Goal: Information Seeking & Learning: Find specific fact

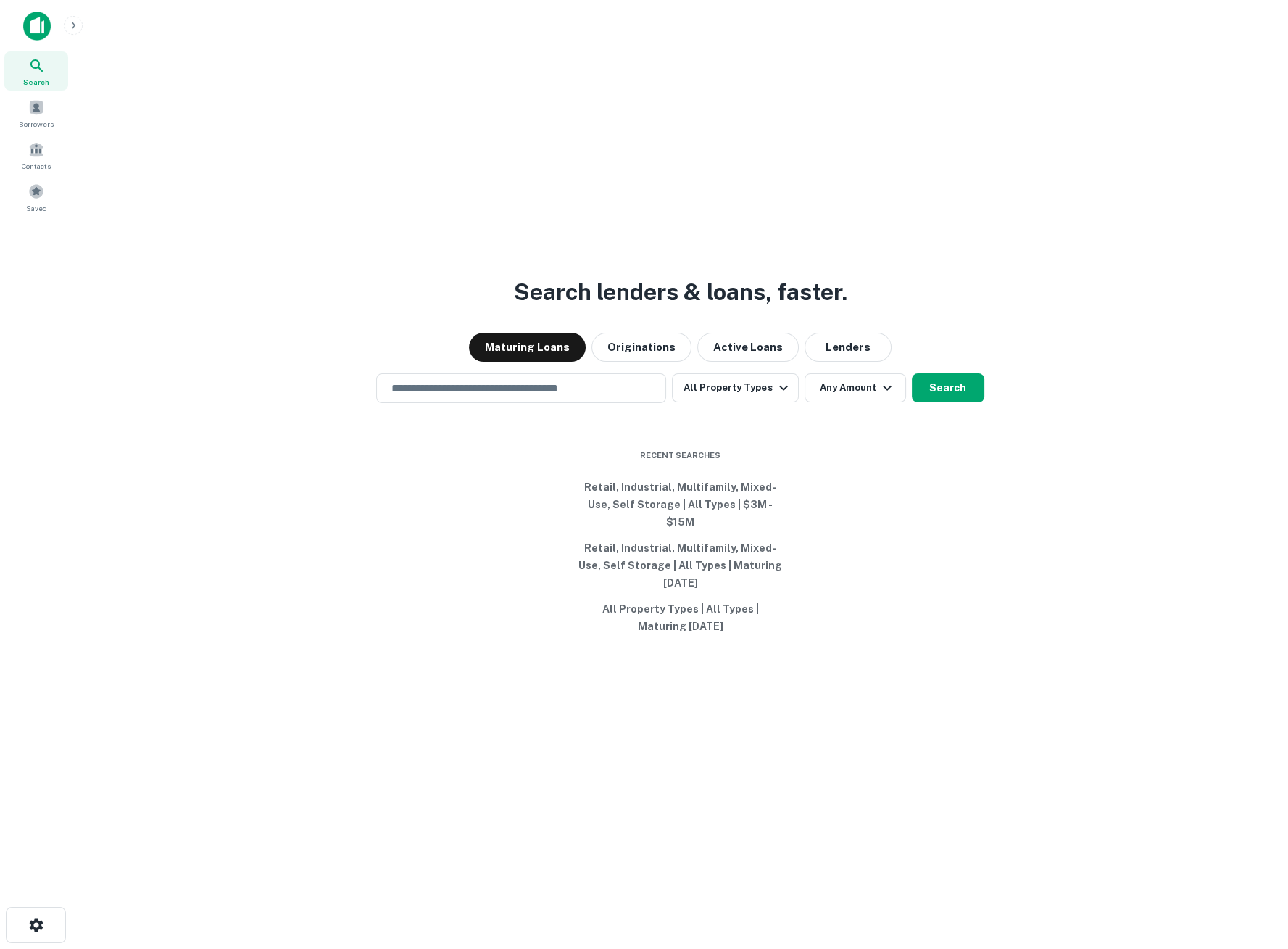
click at [45, 77] on span "Search" at bounding box center [37, 82] width 26 height 11
click at [48, 125] on span "Borrowers" at bounding box center [36, 124] width 35 height 11
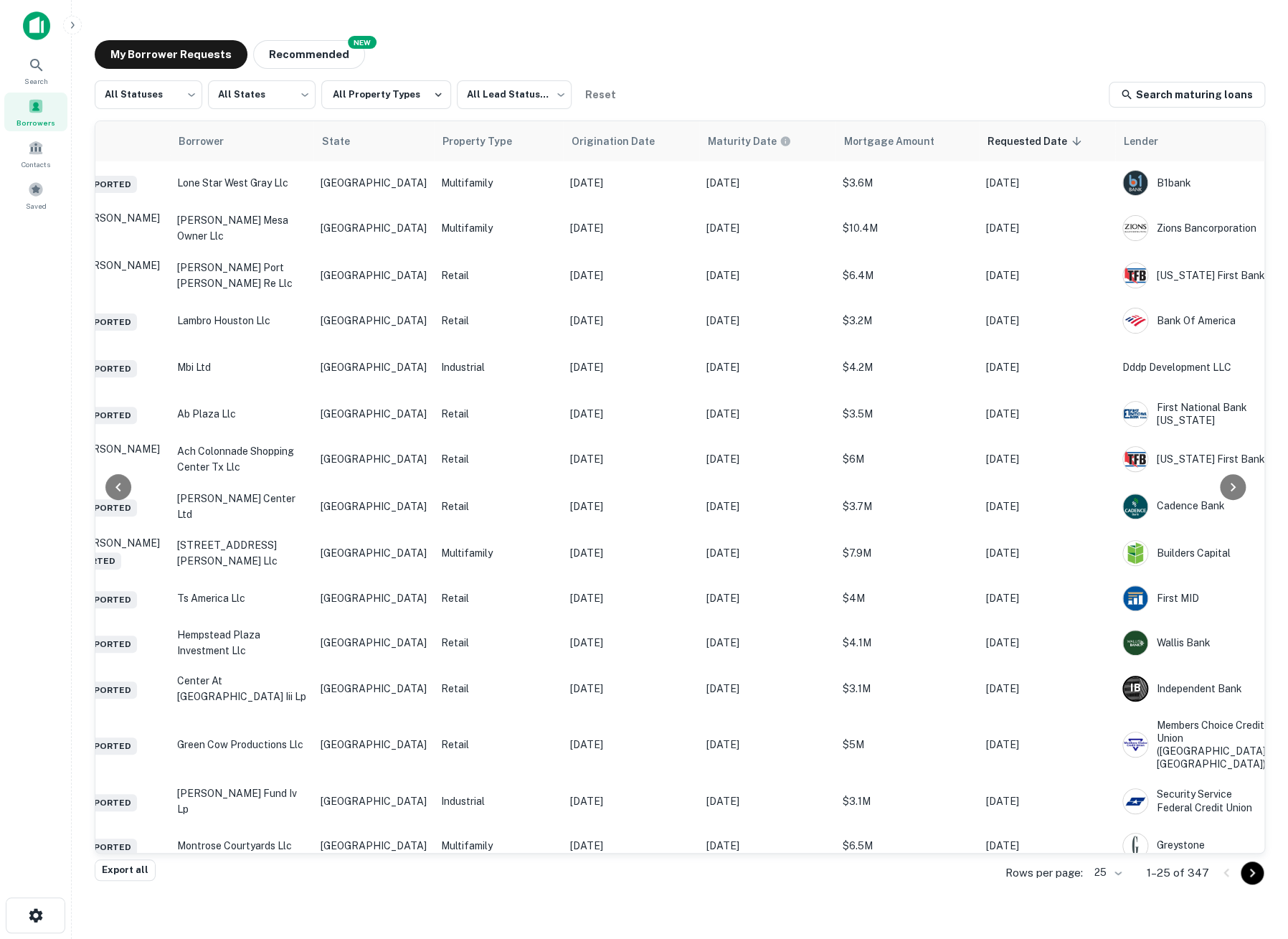
scroll to position [0, 385]
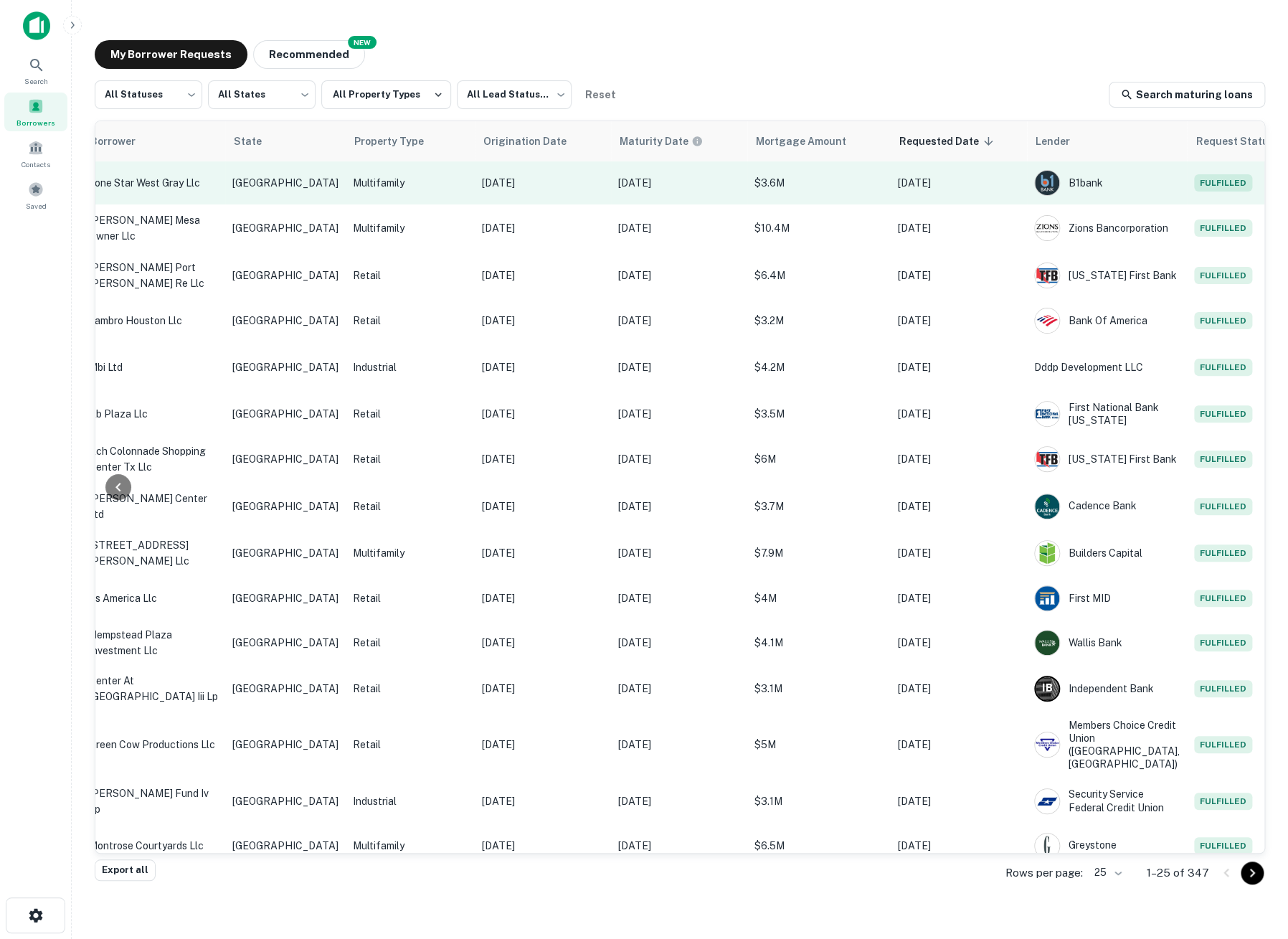
click at [801, 176] on p "$3.6M" at bounding box center [819, 183] width 129 height 16
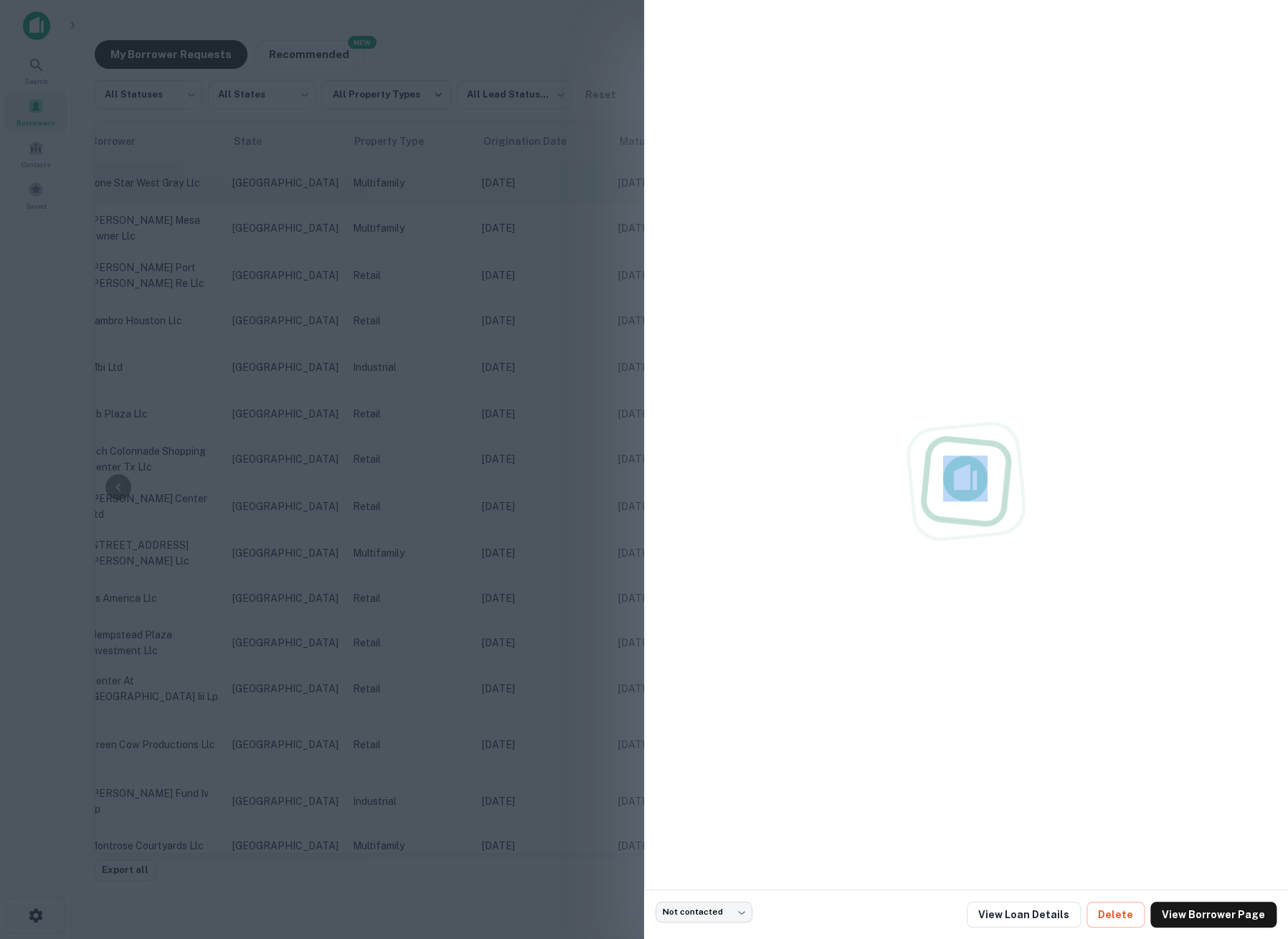
click at [801, 176] on div at bounding box center [966, 481] width 621 height 939
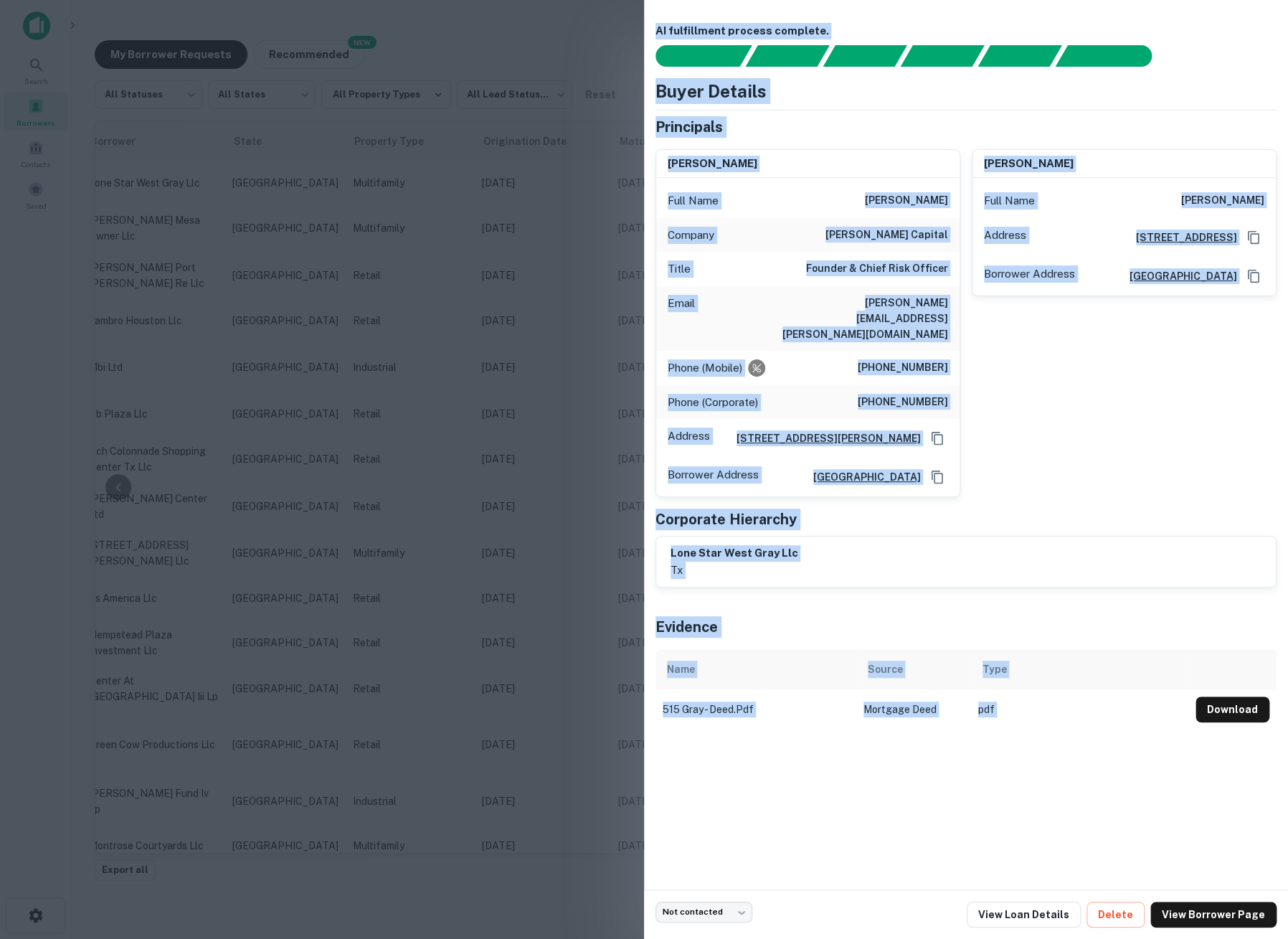
click at [1229, 108] on div "Buyer Details Principals russell c. handy Full Name russell c. handy Company wo…" at bounding box center [966, 333] width 621 height 510
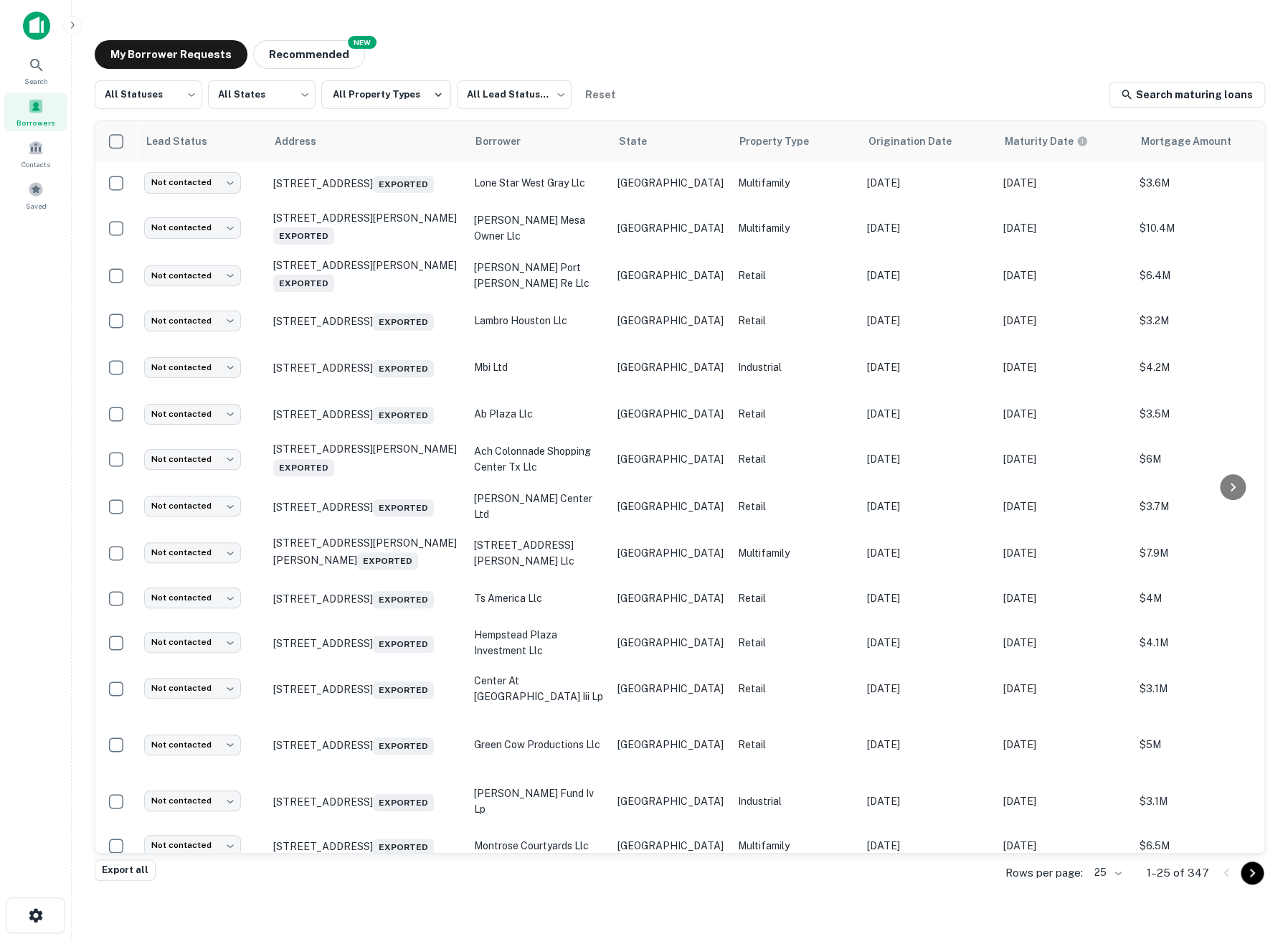
click at [857, 855] on div "Export all Rows per page: 25 ** 1–25 of 347" at bounding box center [680, 873] width 1170 height 39
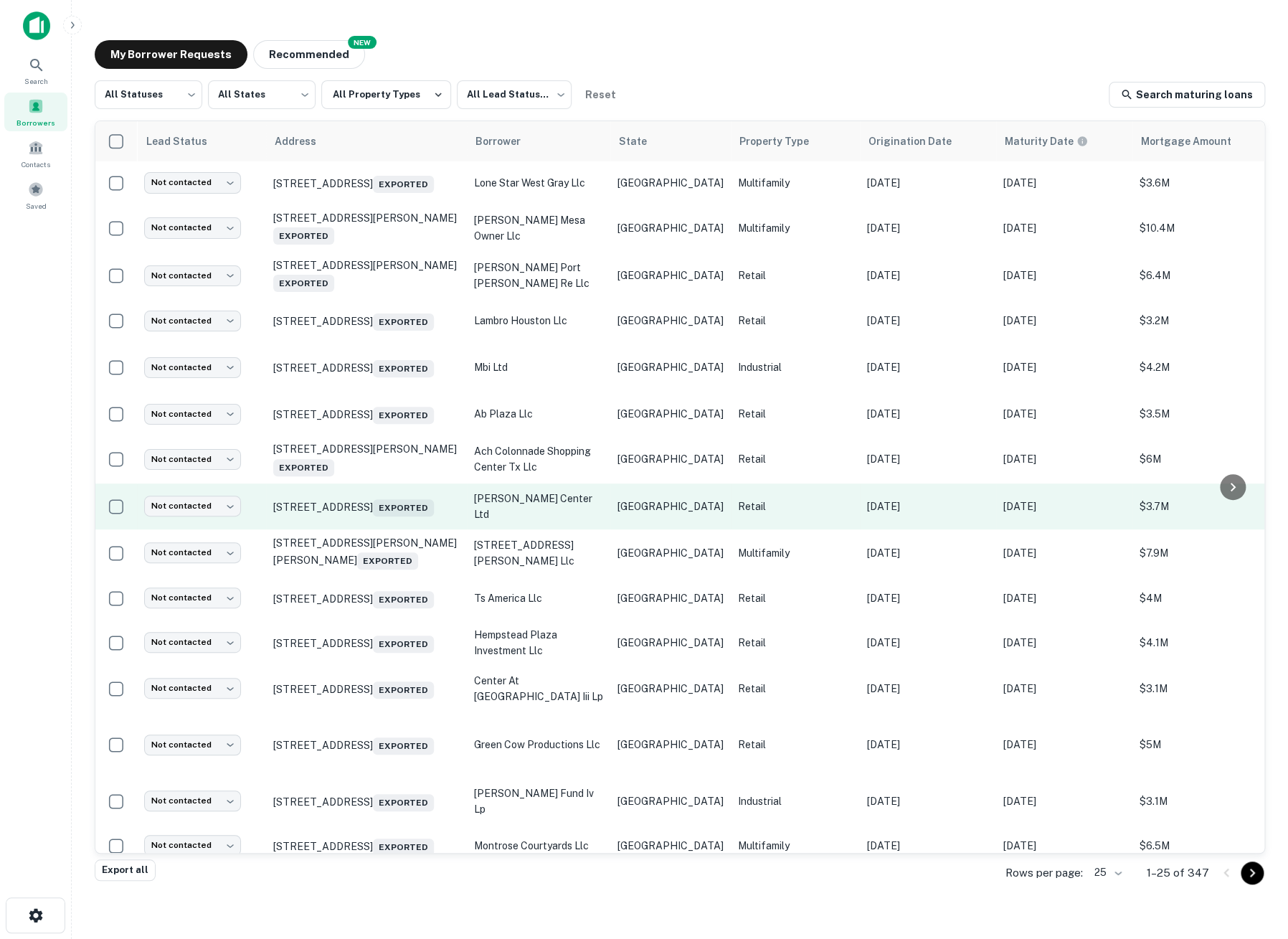
click at [564, 512] on p "augusta meadows center ltd" at bounding box center [539, 506] width 129 height 31
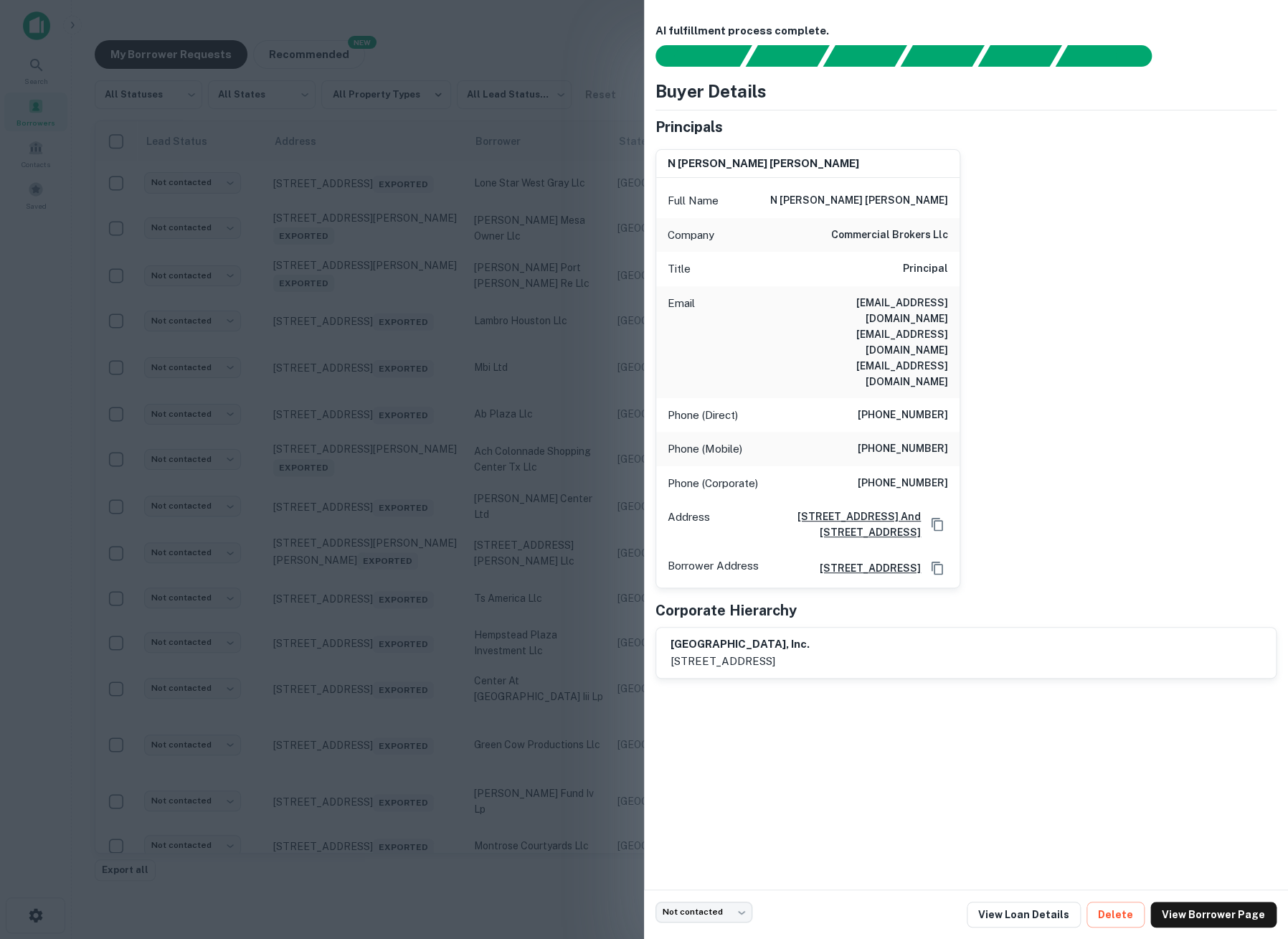
drag, startPoint x: 15, startPoint y: 656, endPoint x: 32, endPoint y: 656, distance: 17.0
click at [15, 656] on div at bounding box center [644, 470] width 1288 height 939
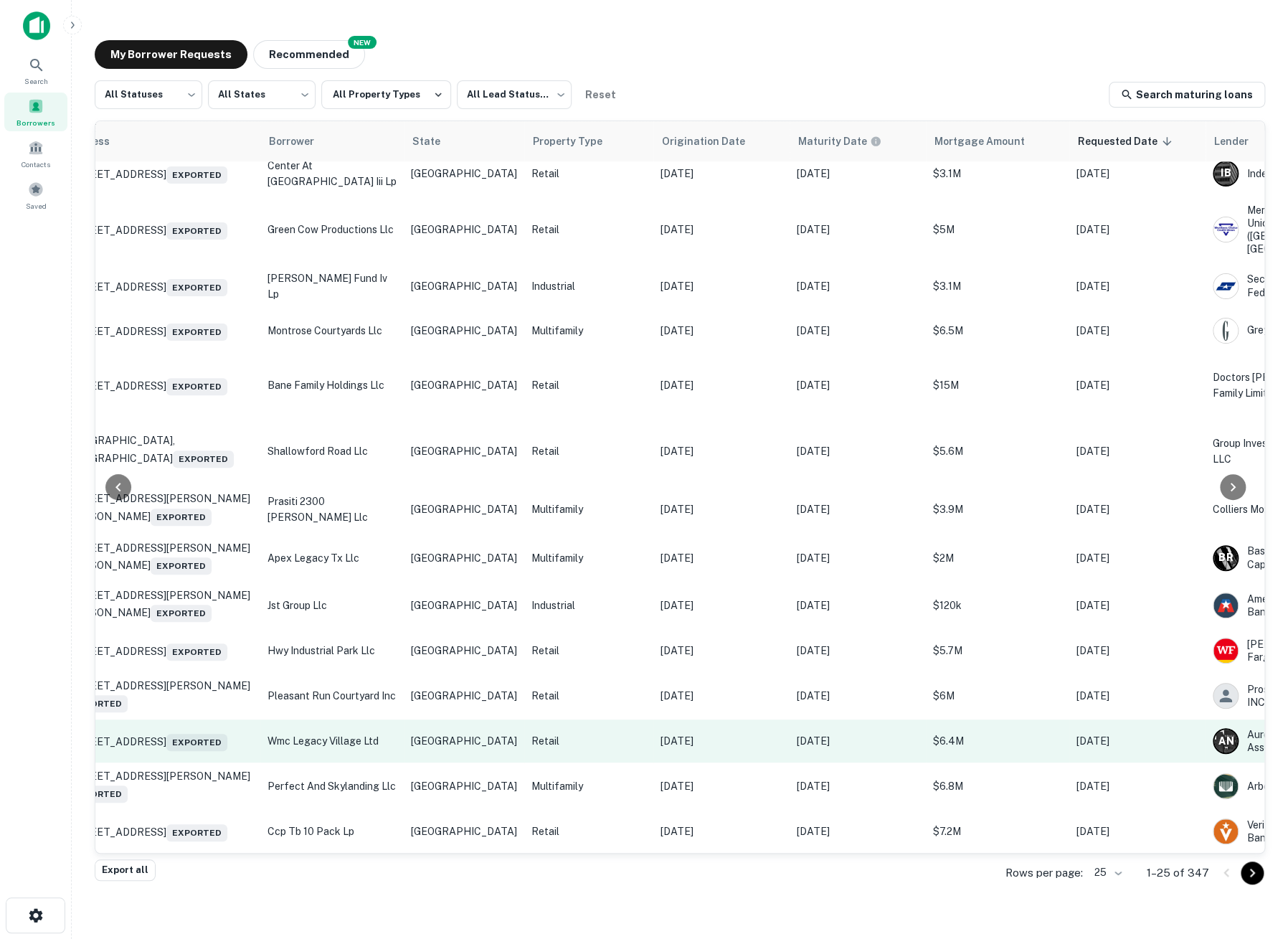
scroll to position [563, 207]
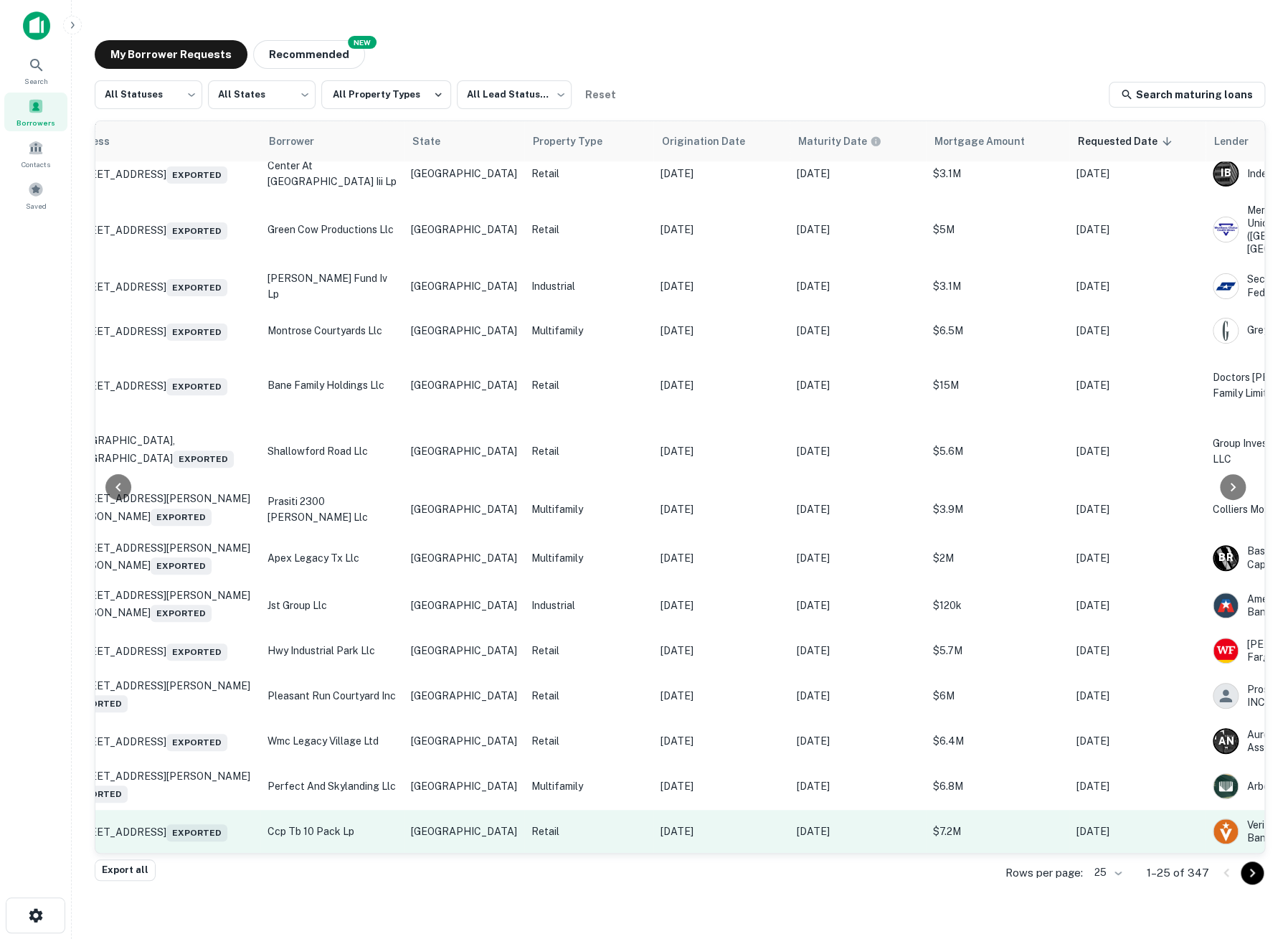
click at [797, 824] on p "Apr 26, 2026" at bounding box center [857, 832] width 122 height 16
